Goal: Task Accomplishment & Management: Manage account settings

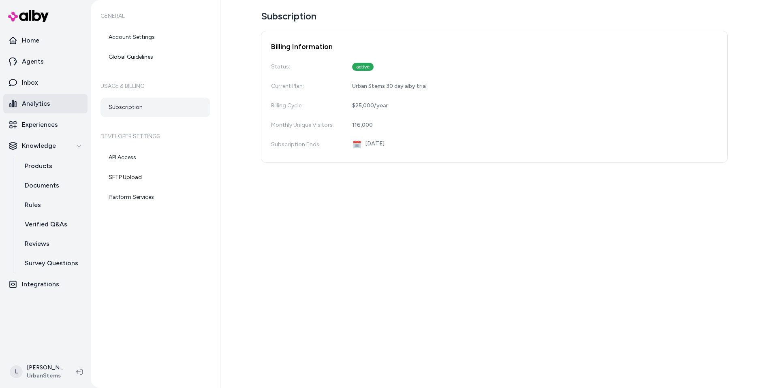
click at [30, 100] on p "Analytics" at bounding box center [36, 104] width 28 height 10
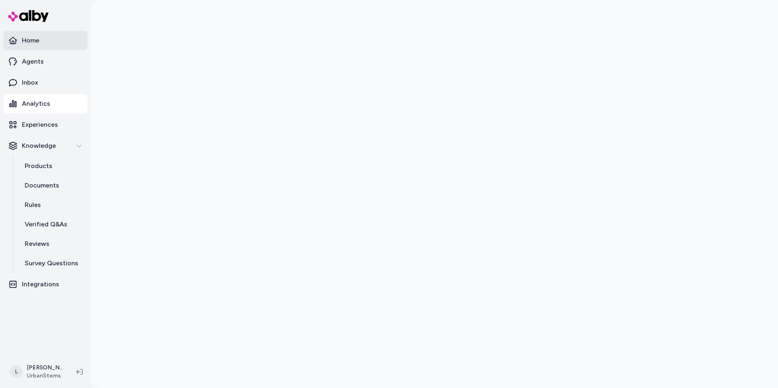
click at [36, 37] on p "Home" at bounding box center [30, 41] width 17 height 10
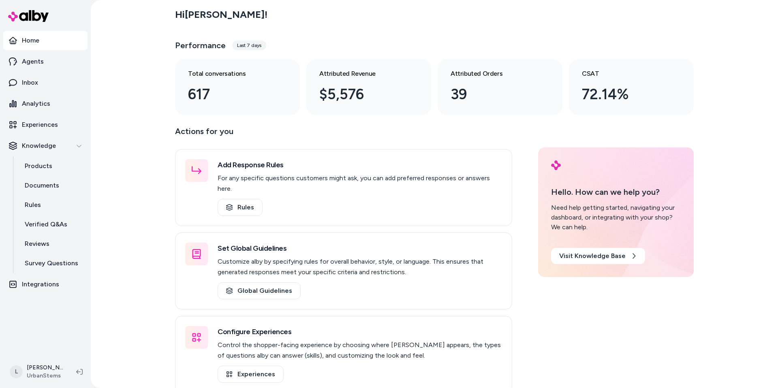
drag, startPoint x: 46, startPoint y: 277, endPoint x: 50, endPoint y: 273, distance: 5.7
click at [46, 277] on link "Integrations" at bounding box center [45, 284] width 84 height 19
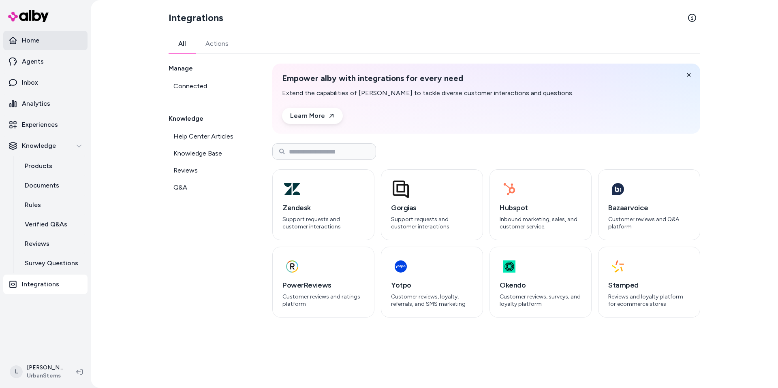
drag, startPoint x: 19, startPoint y: 47, endPoint x: 22, endPoint y: 43, distance: 5.8
click at [19, 47] on link "Home" at bounding box center [45, 40] width 84 height 19
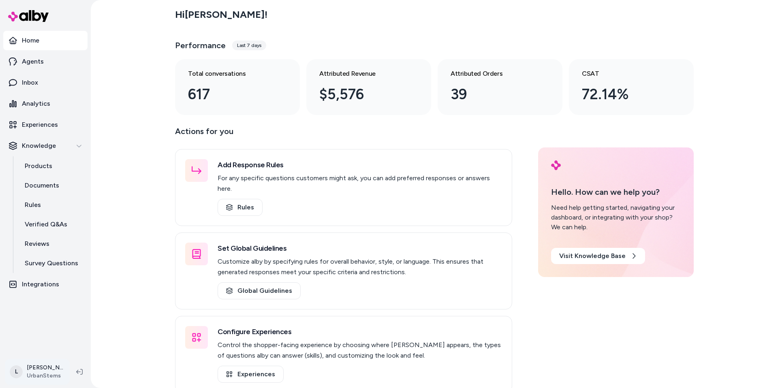
click at [45, 374] on html "Home Agents Inbox Analytics Experiences Knowledge Products Documents Rules Veri…" at bounding box center [389, 194] width 778 height 388
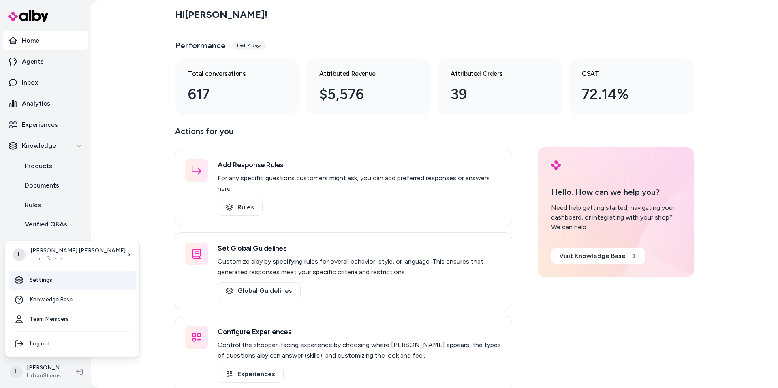
click at [52, 284] on link "Settings" at bounding box center [73, 280] width 128 height 19
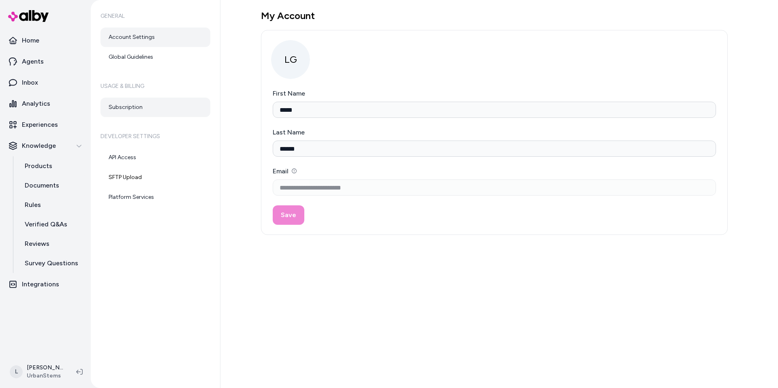
click at [119, 100] on link "Subscription" at bounding box center [155, 107] width 110 height 19
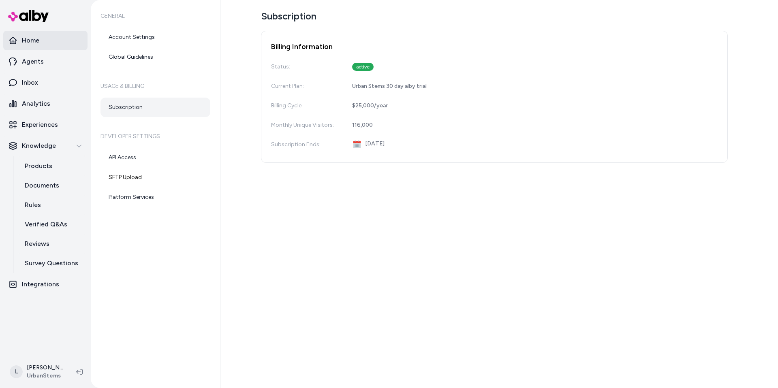
click at [28, 43] on p "Home" at bounding box center [30, 41] width 17 height 10
